Goal: Transaction & Acquisition: Book appointment/travel/reservation

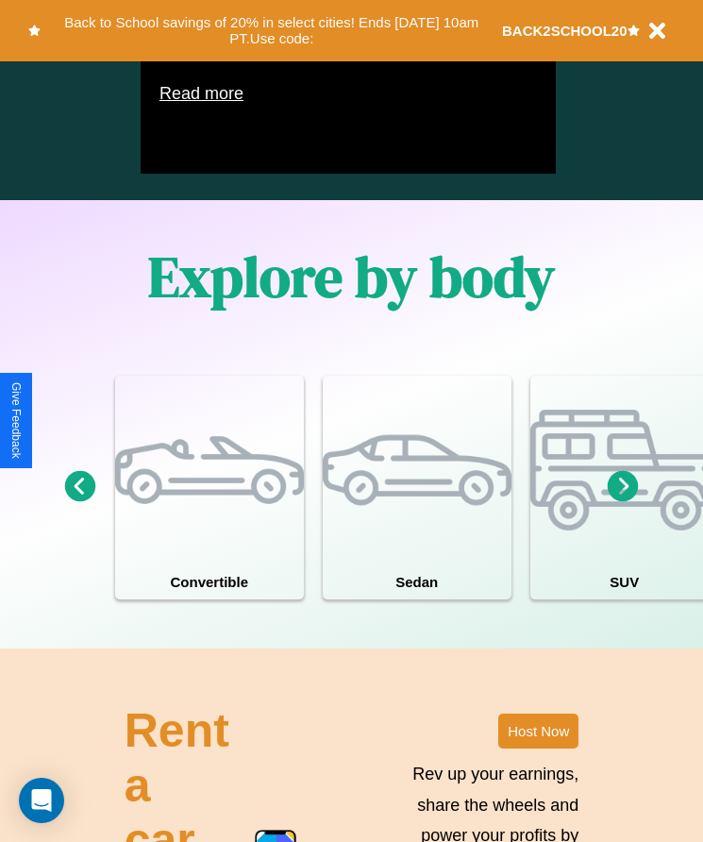
scroll to position [1442, 0]
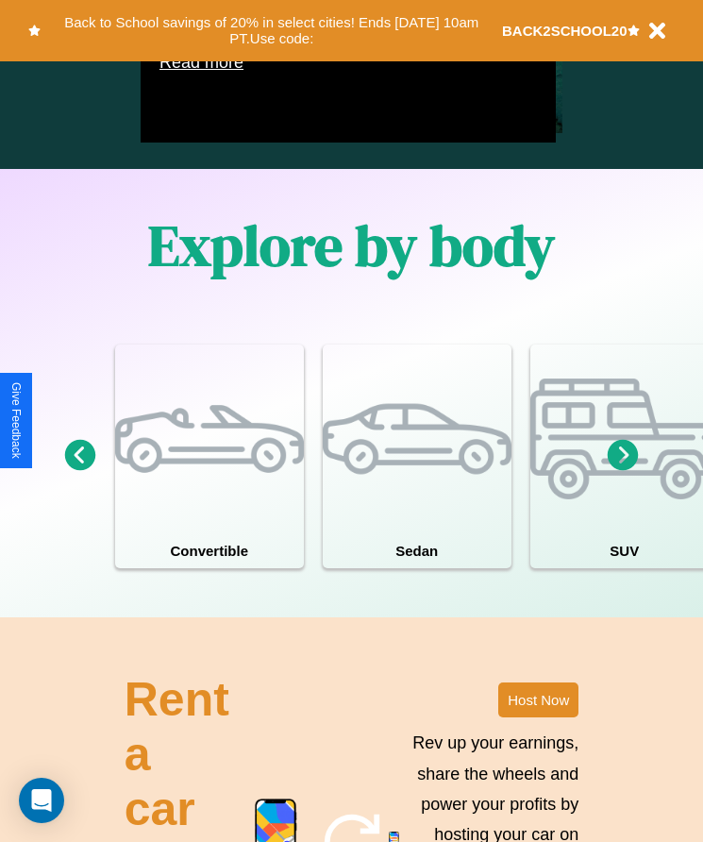
click at [623, 471] on icon at bounding box center [623, 455] width 31 height 31
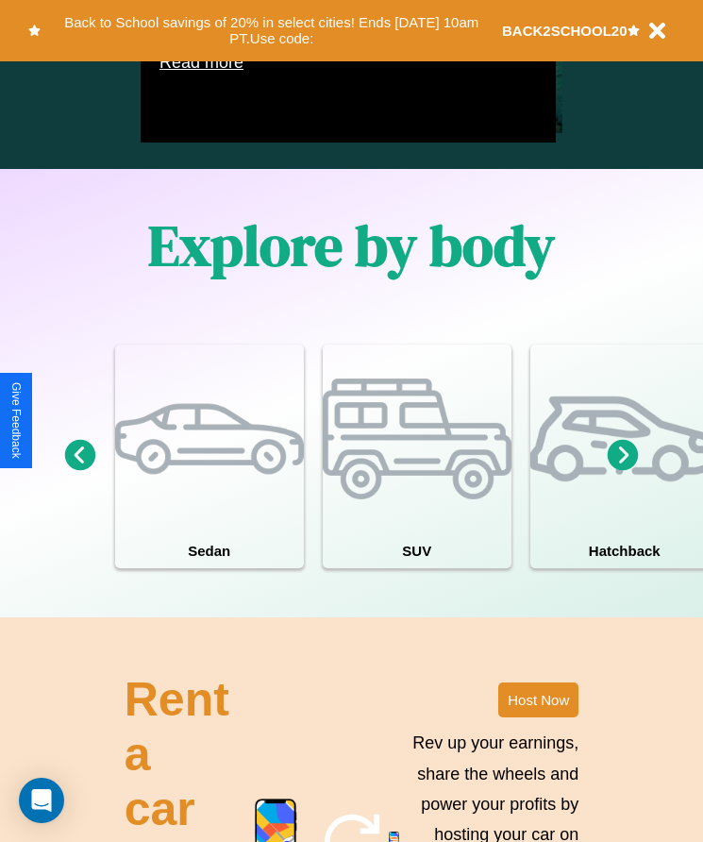
click at [79, 471] on icon at bounding box center [80, 455] width 31 height 31
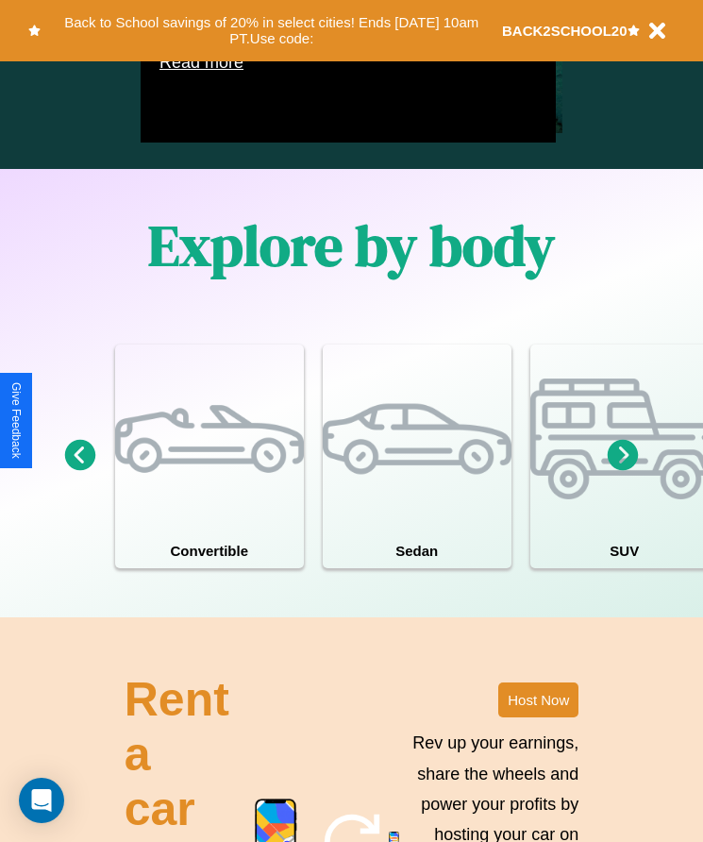
click at [623, 471] on icon at bounding box center [623, 455] width 31 height 31
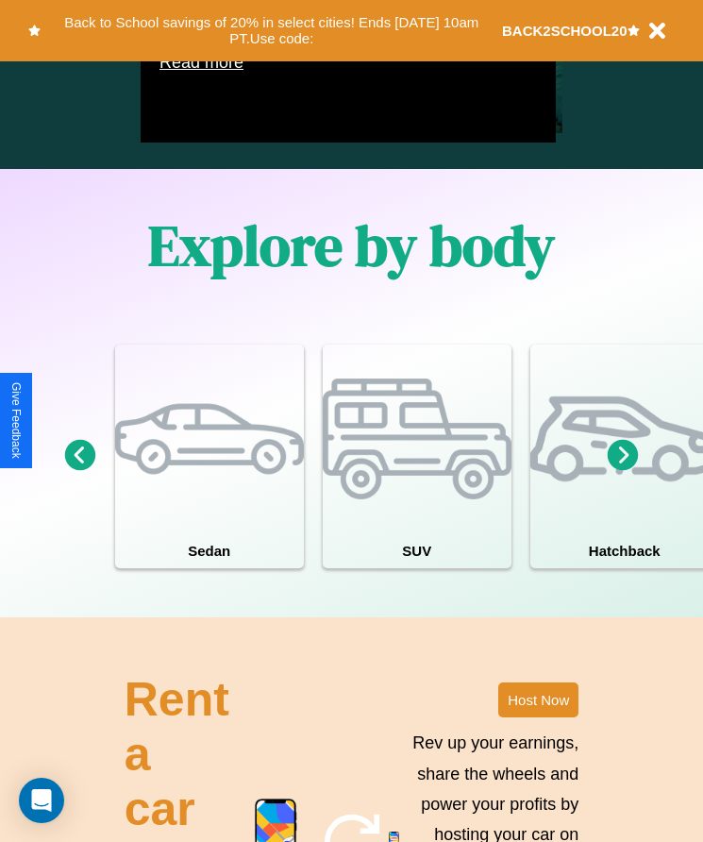
click at [623, 471] on icon at bounding box center [623, 455] width 31 height 31
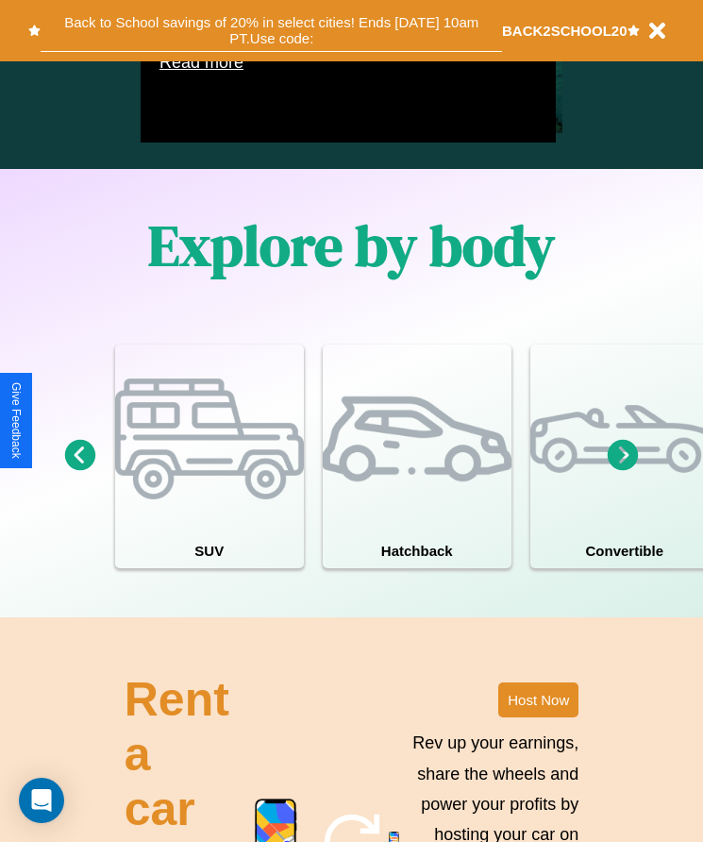
click at [271, 30] on button "Back to School savings of 20% in select cities! Ends 9/1 at 10am PT. Use code:" at bounding box center [272, 30] width 462 height 42
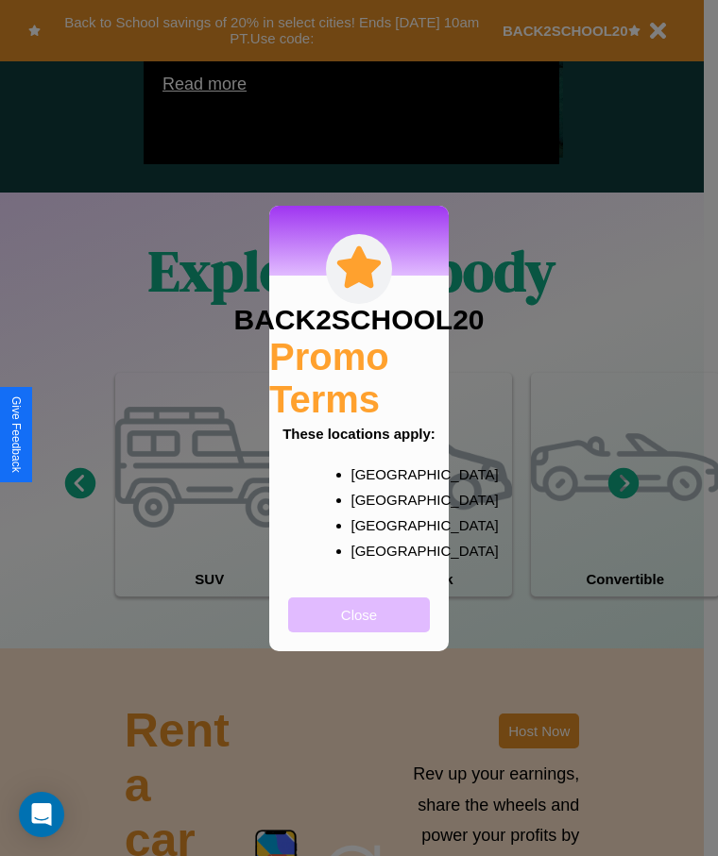
click at [359, 627] on button "Close" at bounding box center [359, 615] width 142 height 35
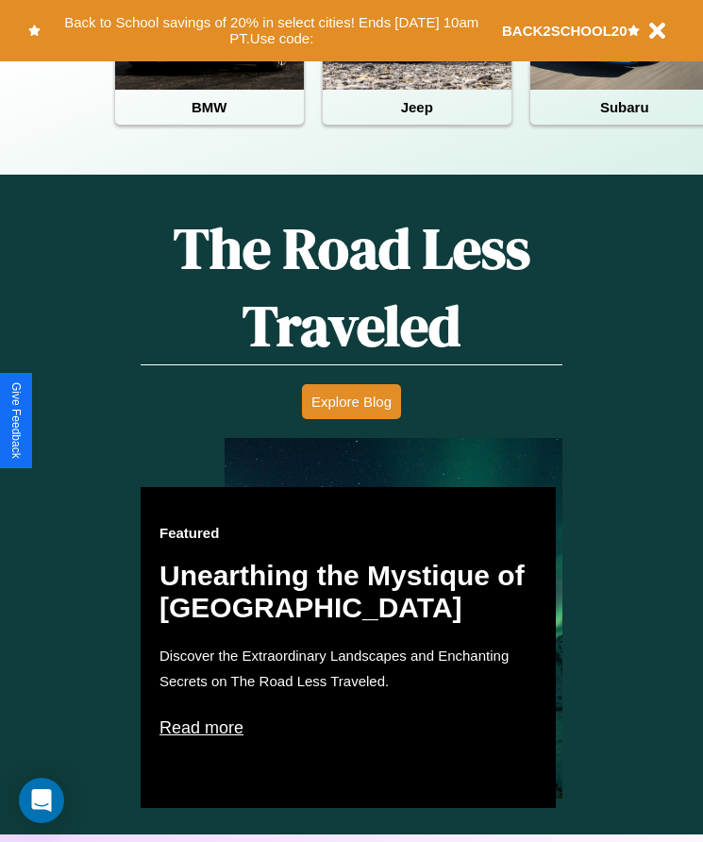
scroll to position [771, 0]
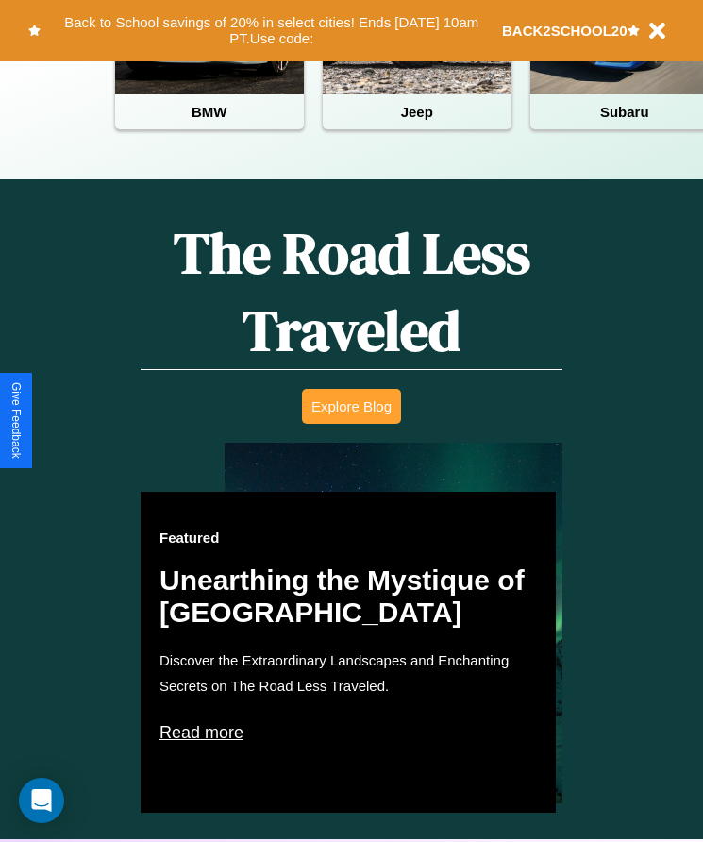
click at [351, 420] on button "Explore Blog" at bounding box center [351, 406] width 99 height 35
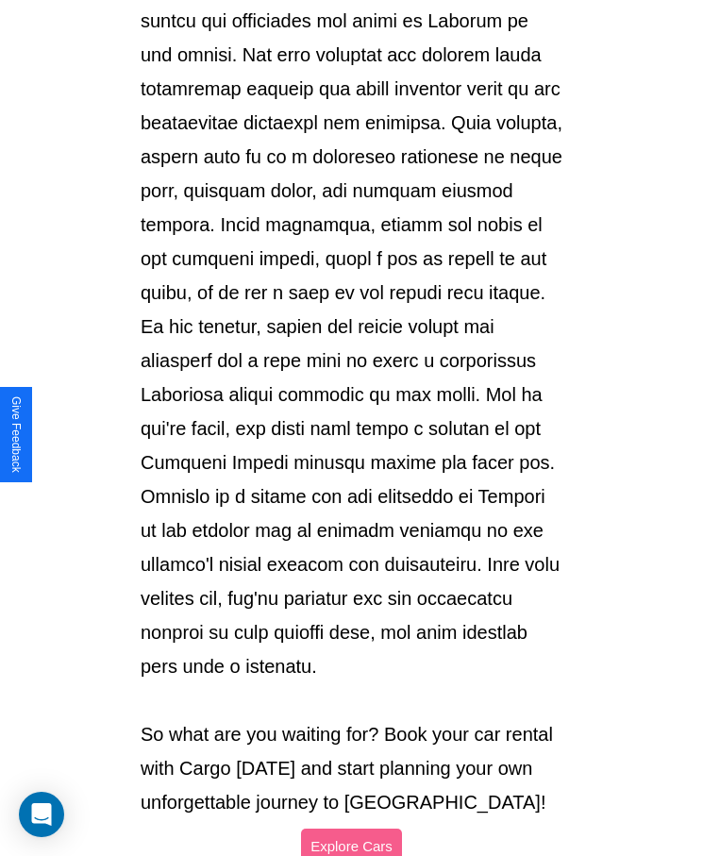
scroll to position [1995, 0]
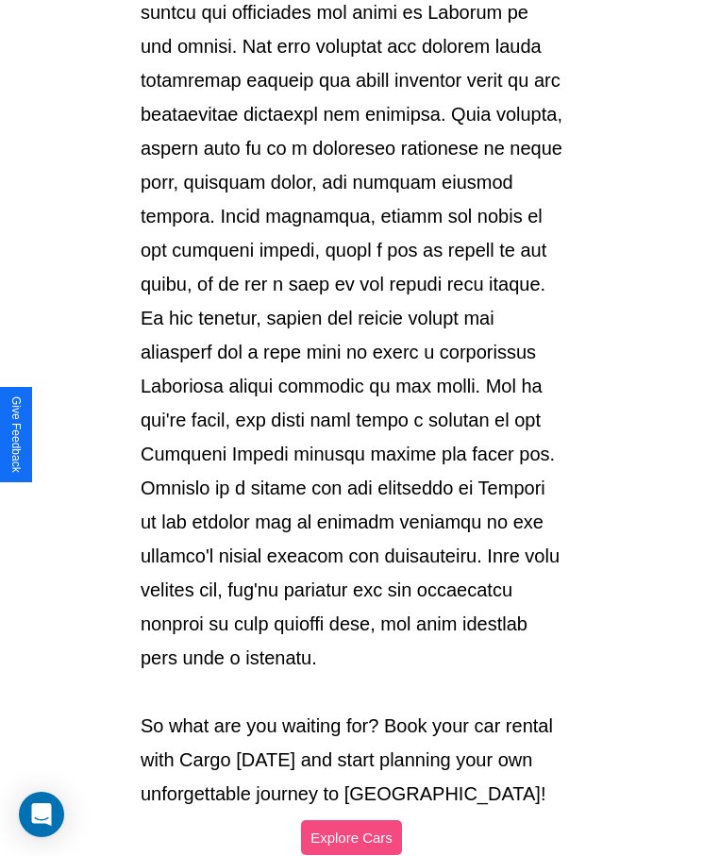
click at [351, 820] on button "Explore Cars" at bounding box center [351, 837] width 101 height 35
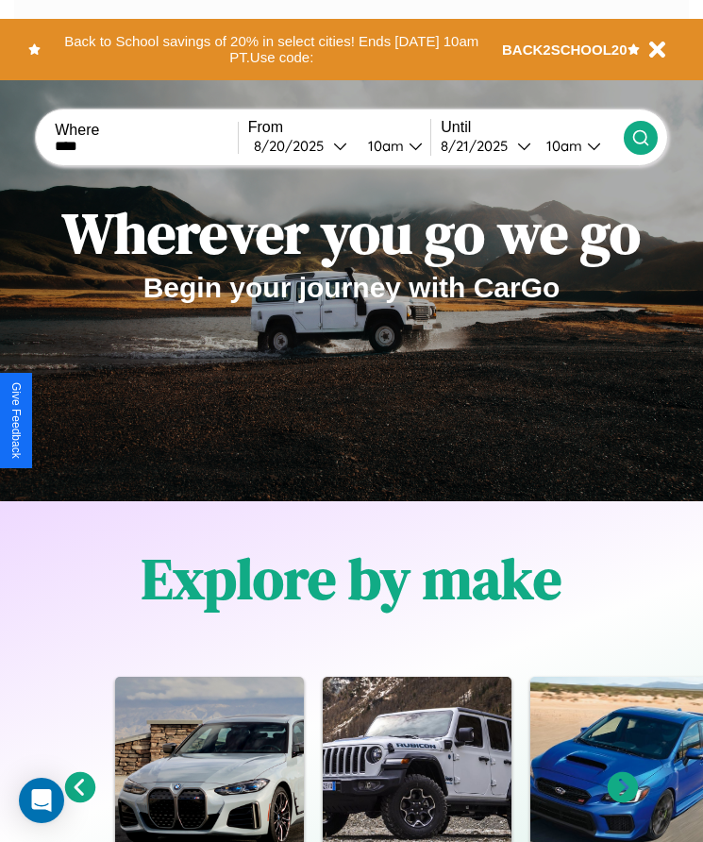
type input "****"
click at [640, 137] on icon at bounding box center [641, 137] width 19 height 19
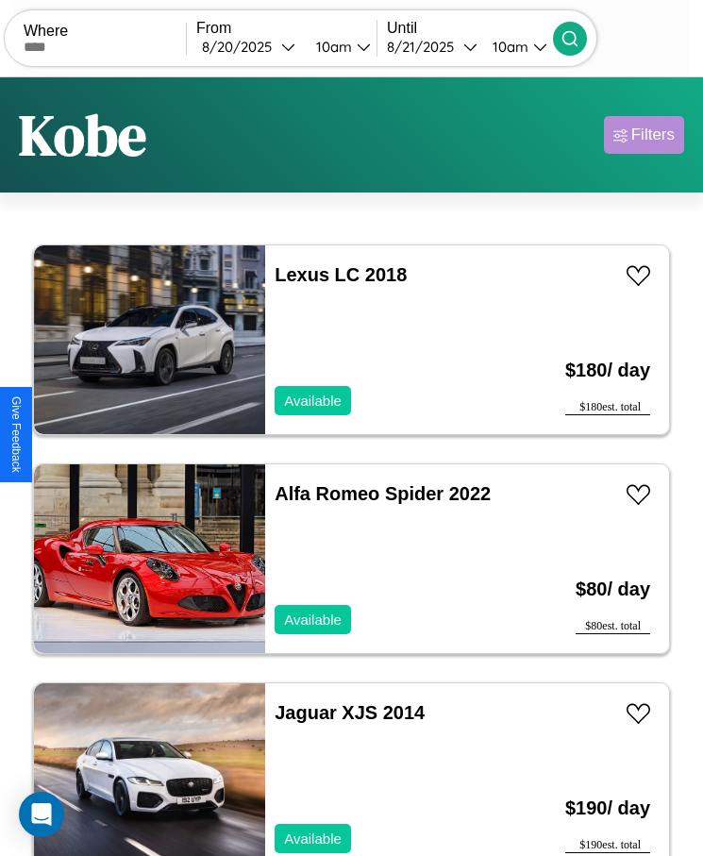
click at [644, 135] on div "Filters" at bounding box center [653, 135] width 43 height 19
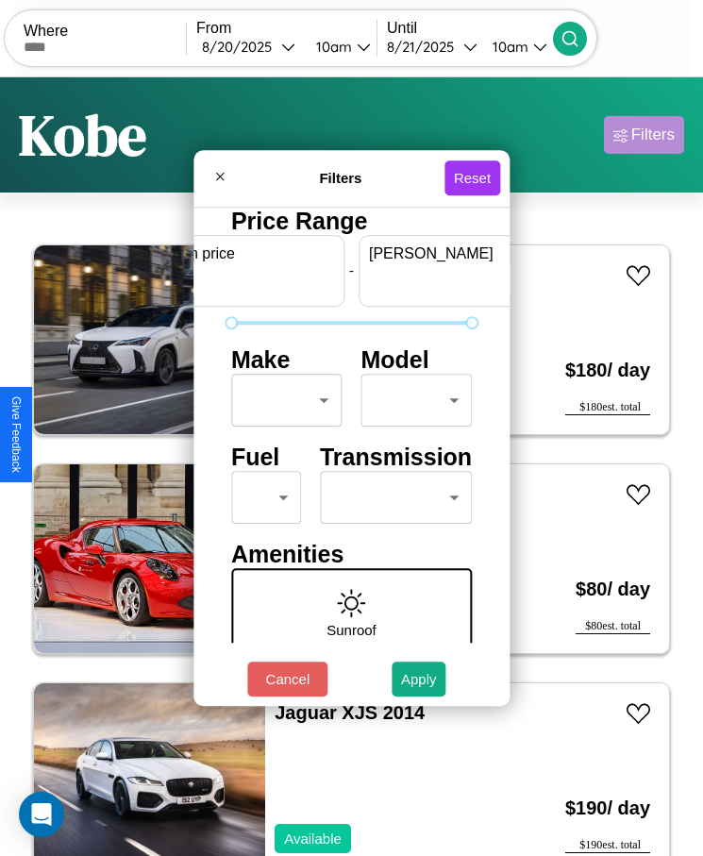
scroll to position [0, 70]
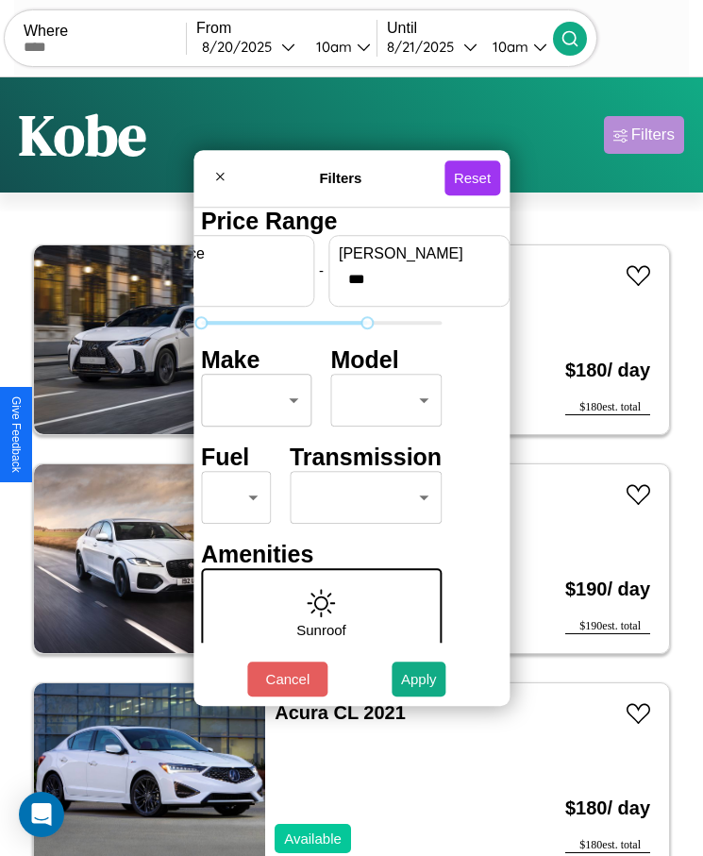
type input "***"
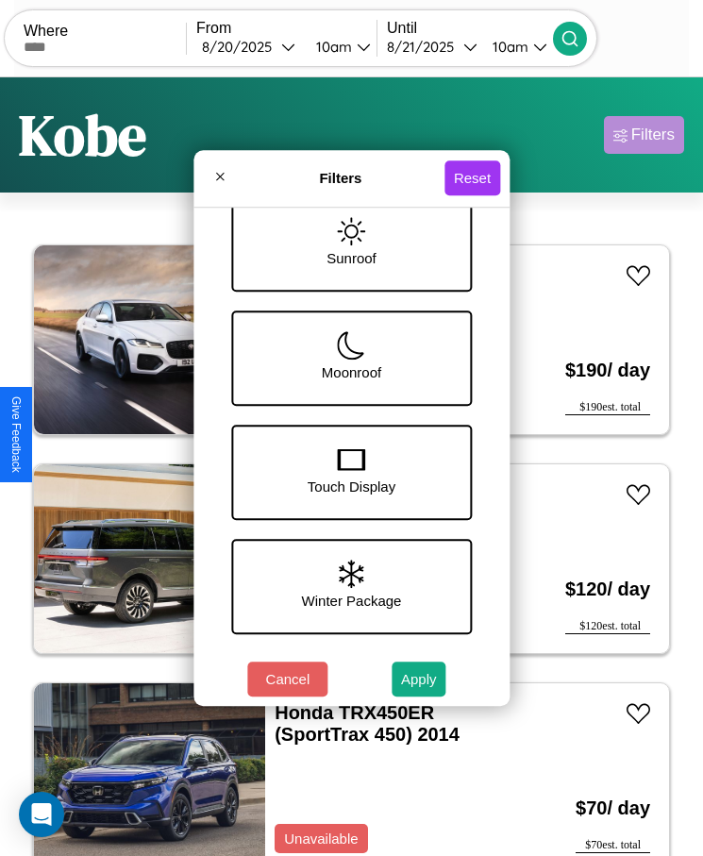
scroll to position [769, 0]
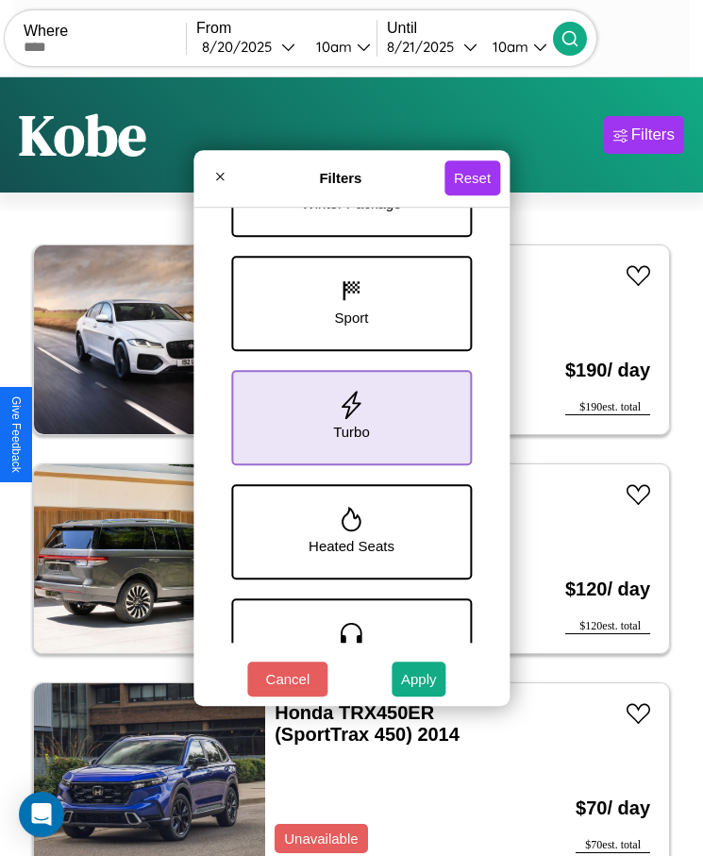
type input "**"
click at [345, 418] on icon at bounding box center [352, 405] width 28 height 28
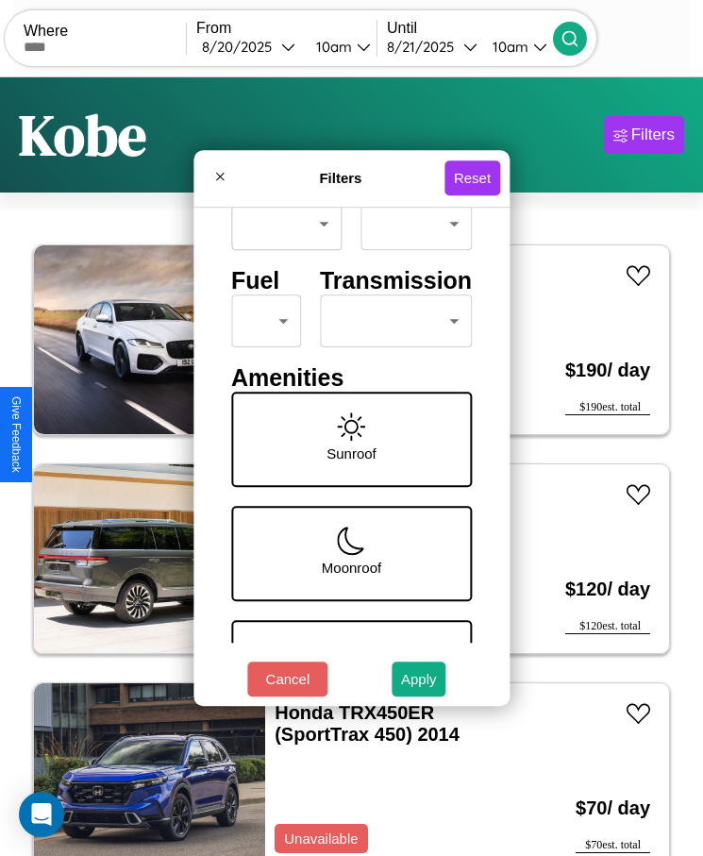
scroll to position [80, 0]
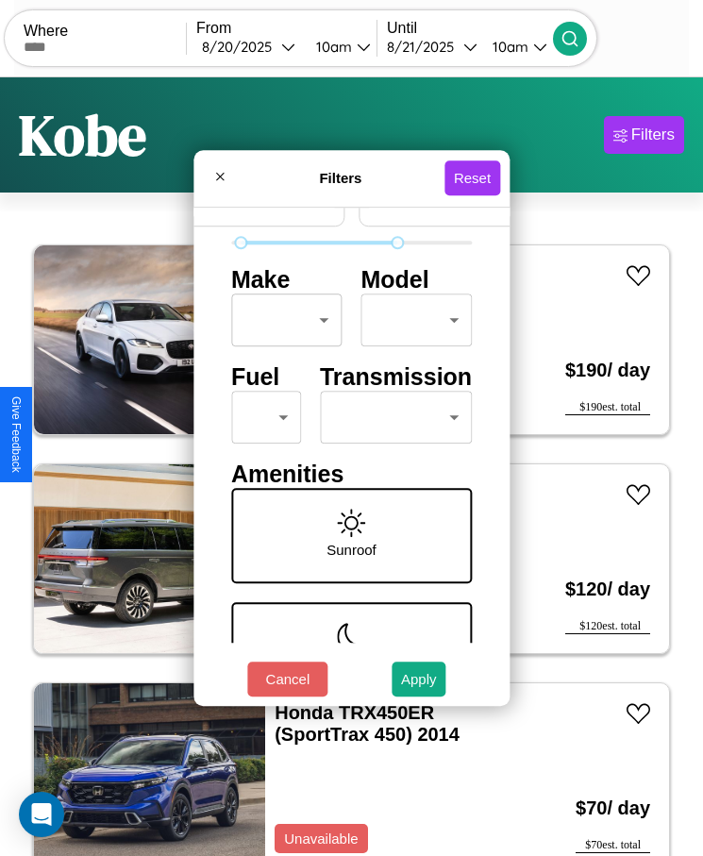
click at [384, 417] on body "CarGo Where From 8 / 20 / 2025 10am Until 8 / 21 / 2025 10am Become a Host Logi…" at bounding box center [351, 451] width 703 height 903
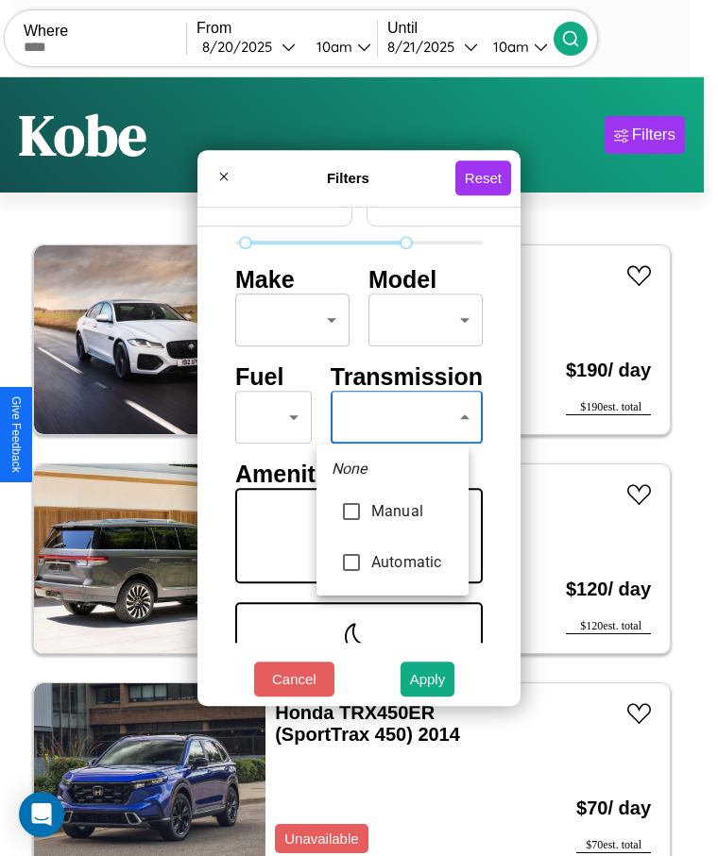
type input "*********"
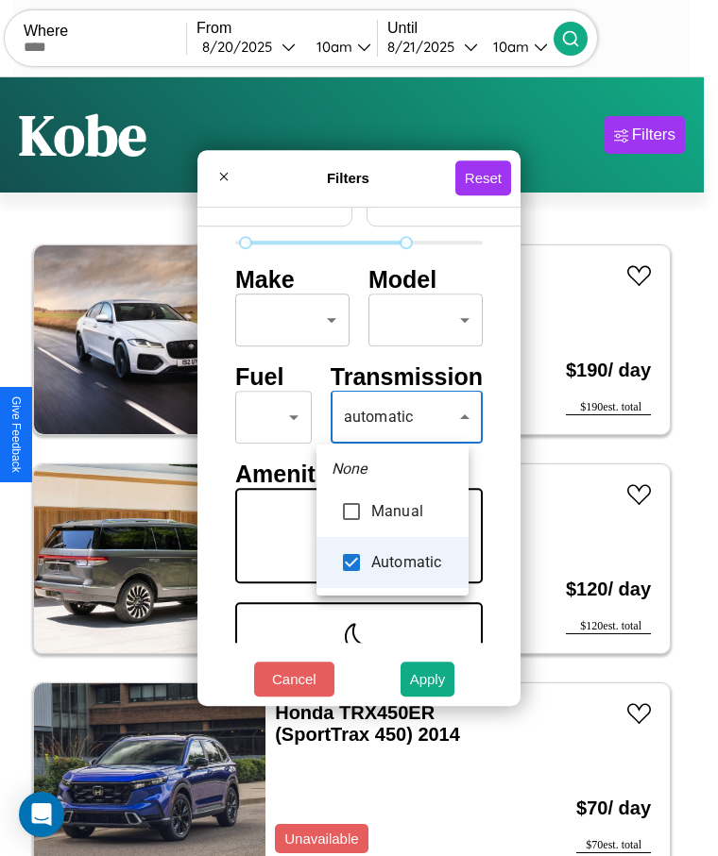
click at [392, 417] on div at bounding box center [359, 428] width 718 height 856
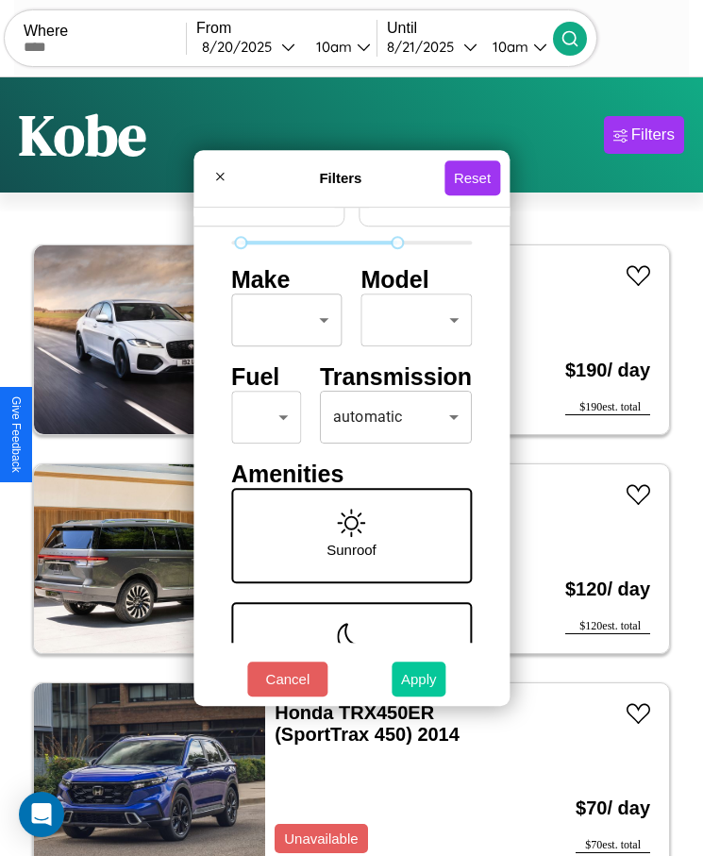
click at [419, 679] on button "Apply" at bounding box center [419, 679] width 55 height 35
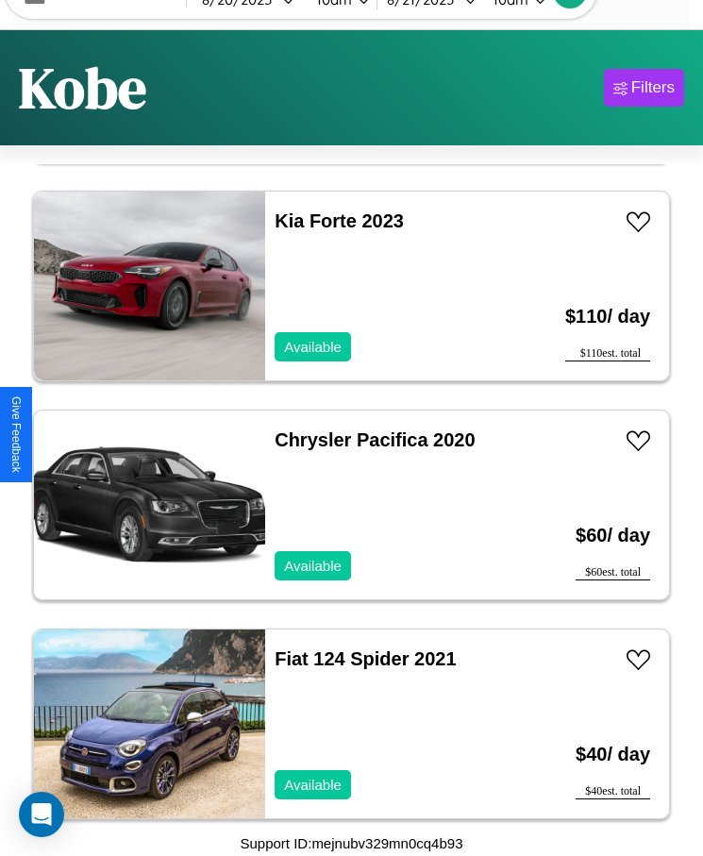
scroll to position [6804, 0]
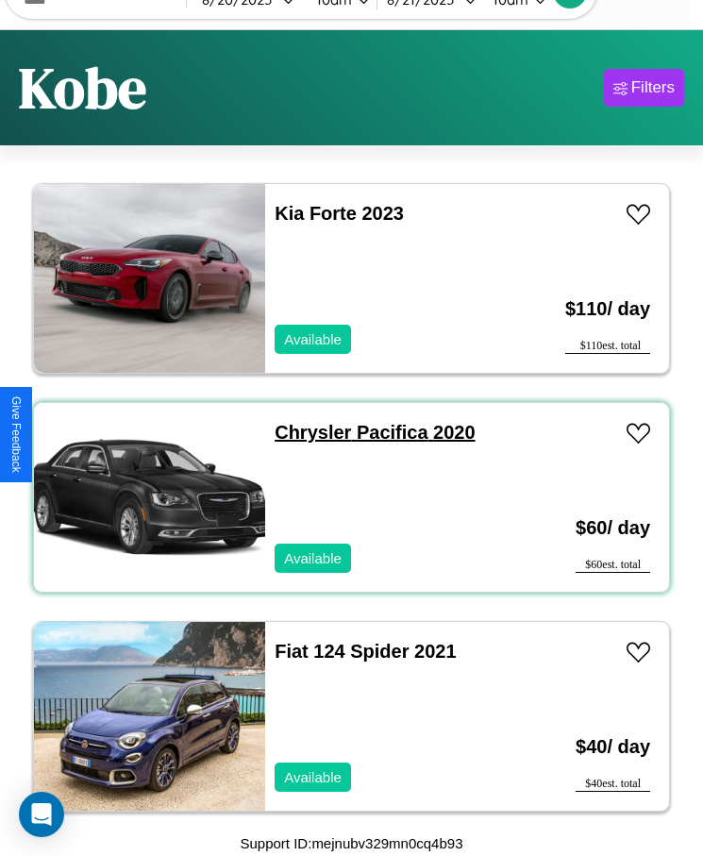
click at [307, 432] on link "Chrysler Pacifica 2020" at bounding box center [375, 432] width 200 height 21
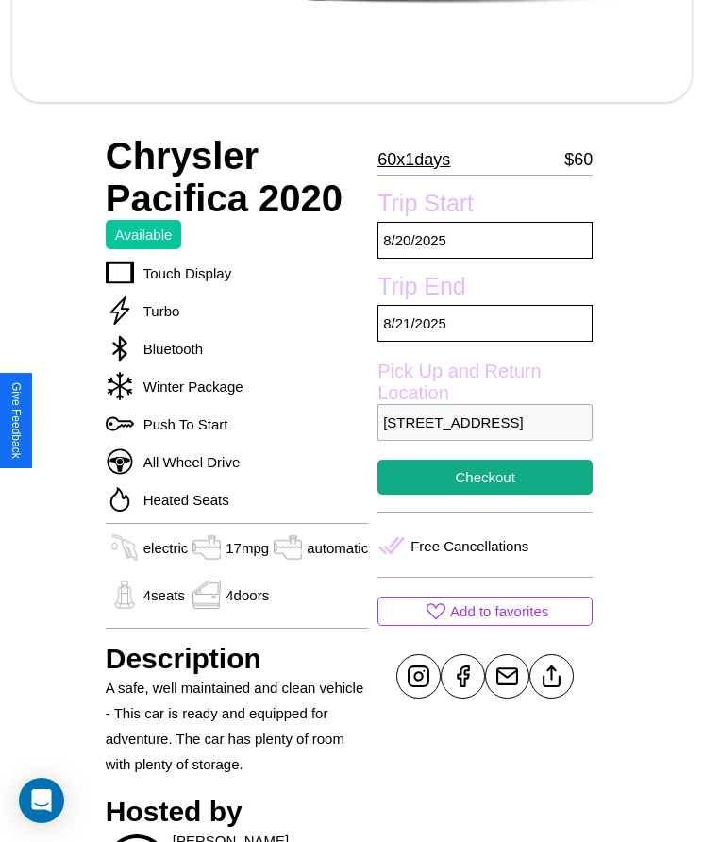
scroll to position [566, 0]
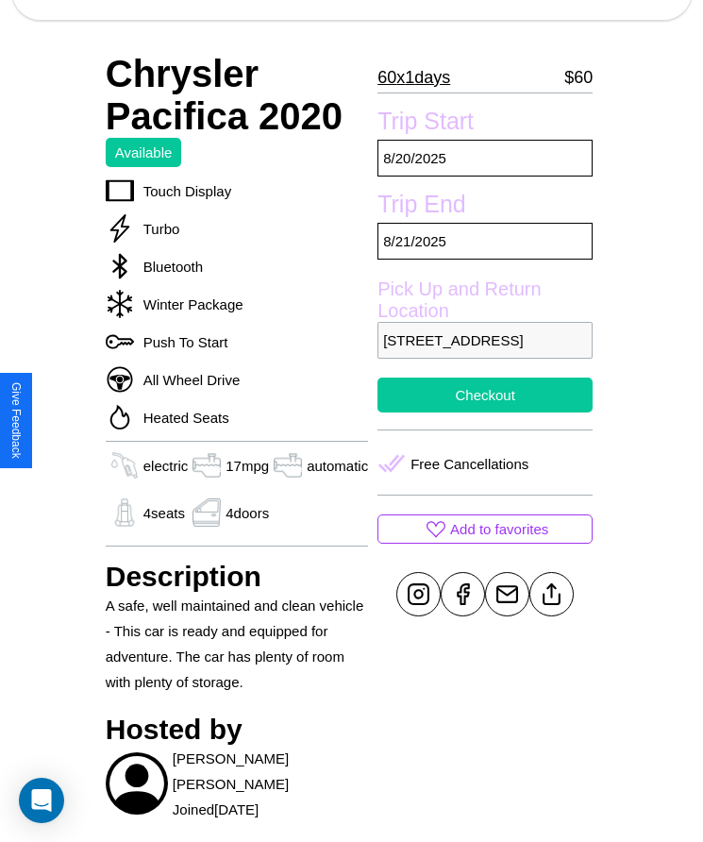
click at [481, 413] on button "Checkout" at bounding box center [485, 395] width 215 height 35
